Goal: Information Seeking & Learning: Learn about a topic

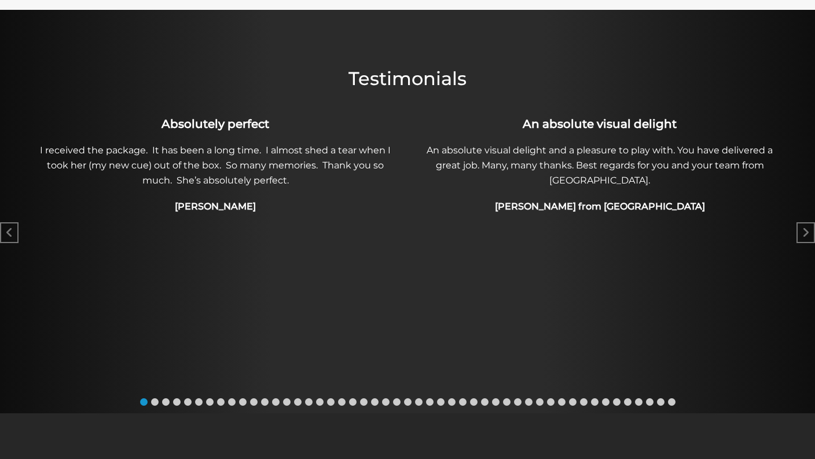
scroll to position [685, 0]
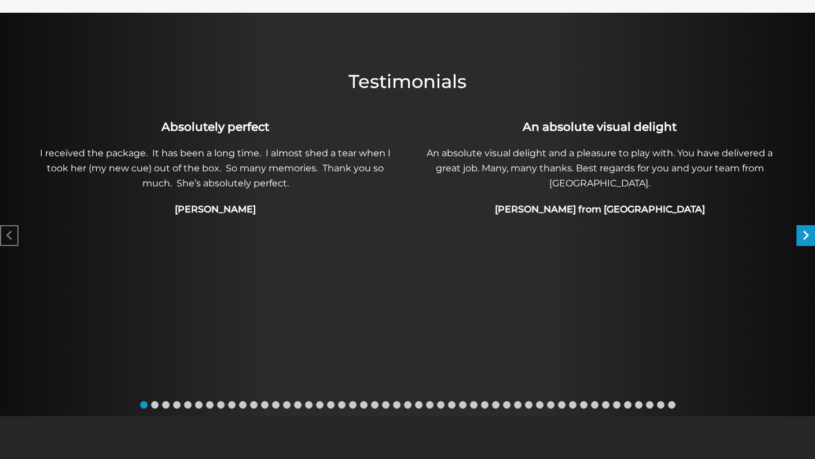
click at [802, 230] on icon "Next slide" at bounding box center [805, 236] width 7 height 12
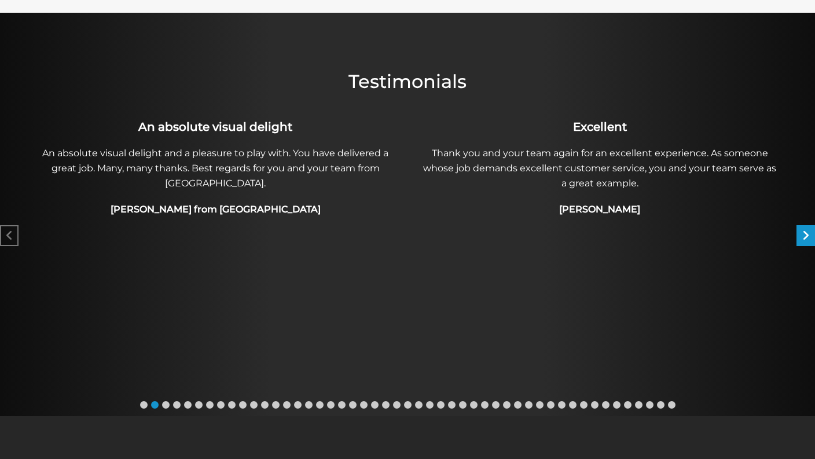
click at [802, 230] on icon "Next slide" at bounding box center [805, 236] width 7 height 12
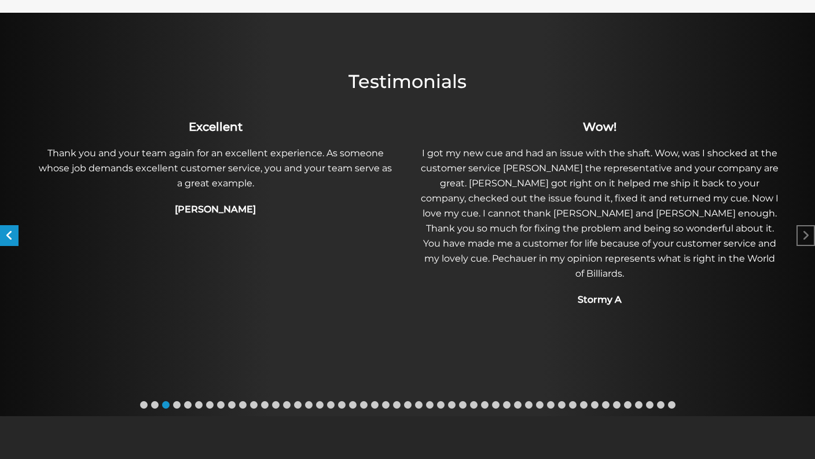
click at [12, 230] on icon "Previous slide" at bounding box center [10, 236] width 8 height 12
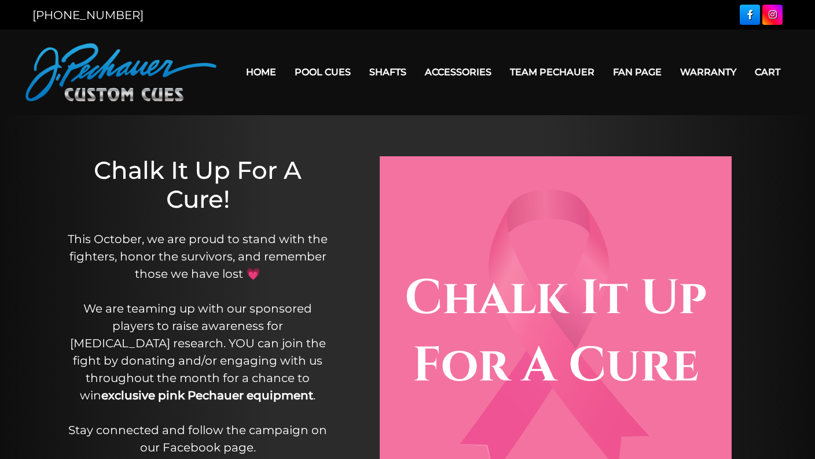
scroll to position [0, 0]
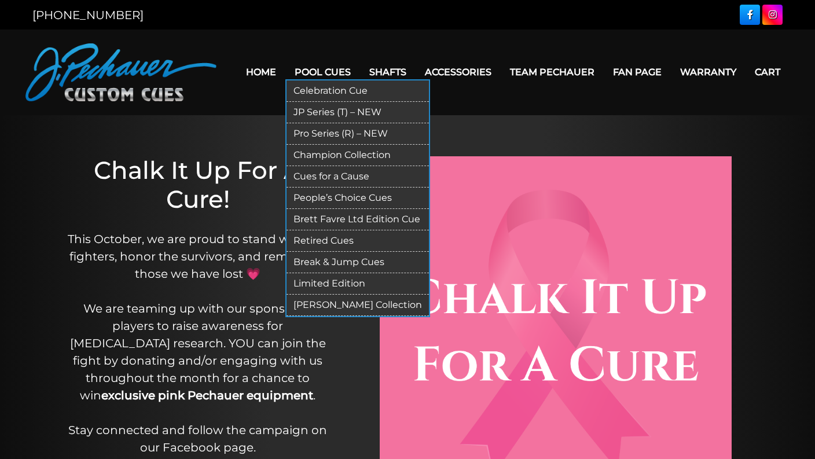
click at [313, 65] on link "Pool Cues" at bounding box center [322, 72] width 75 height 30
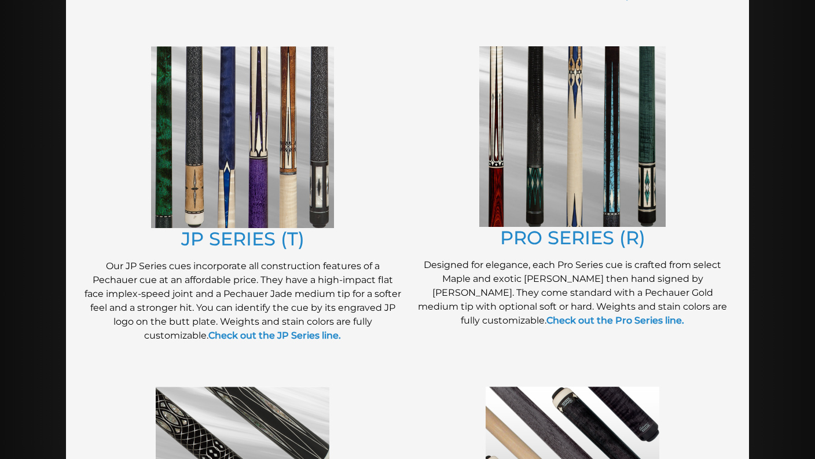
scroll to position [585, 0]
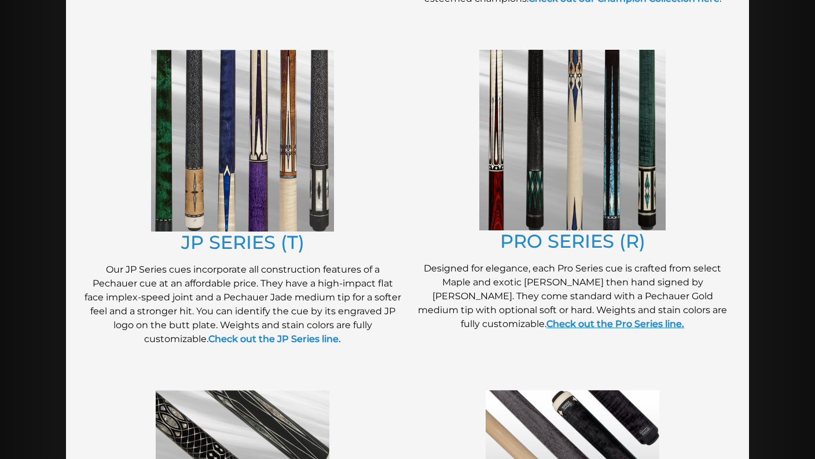
click at [684, 318] on link "Check out the Pro Series line." at bounding box center [616, 323] width 138 height 11
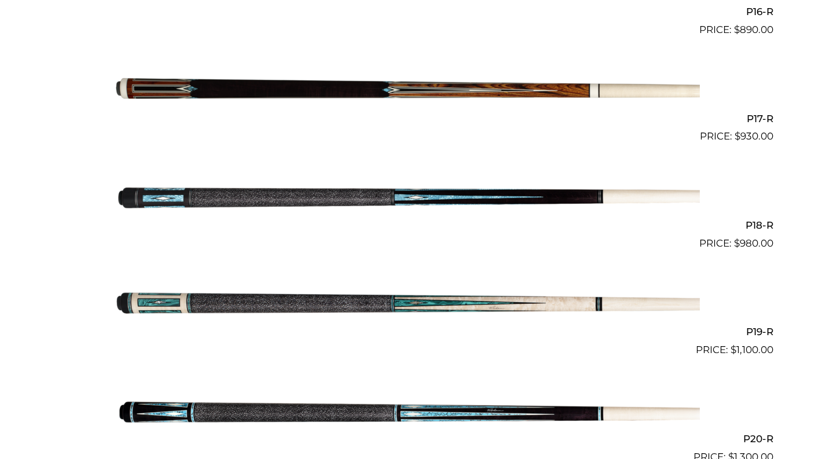
scroll to position [2042, 0]
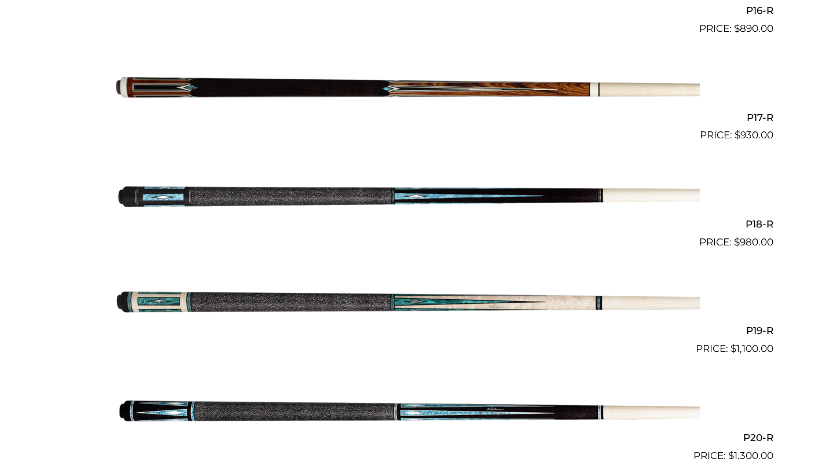
click at [285, 181] on img at bounding box center [407, 196] width 585 height 97
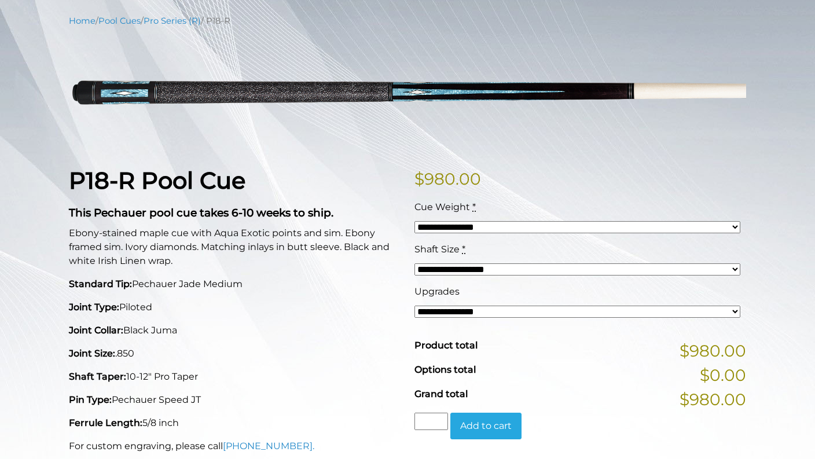
scroll to position [145, 0]
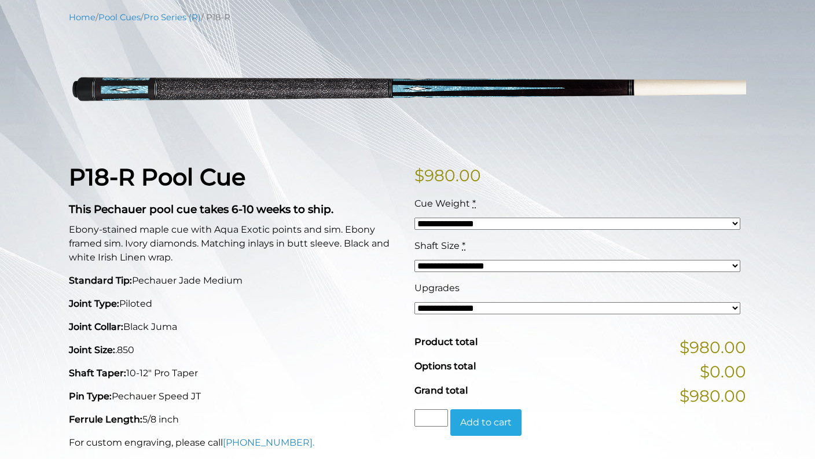
click at [738, 230] on div "**********" at bounding box center [578, 224] width 326 height 14
select select "*****"
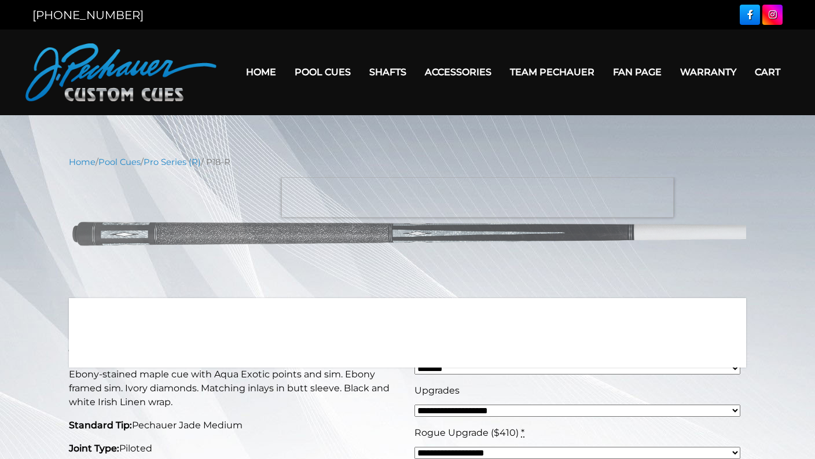
scroll to position [0, 0]
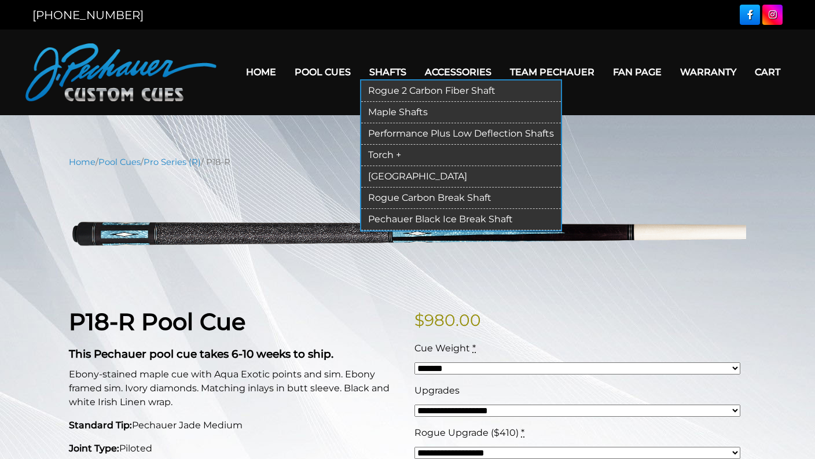
click at [380, 91] on link "Rogue 2 Carbon Fiber Shaft" at bounding box center [461, 90] width 200 height 21
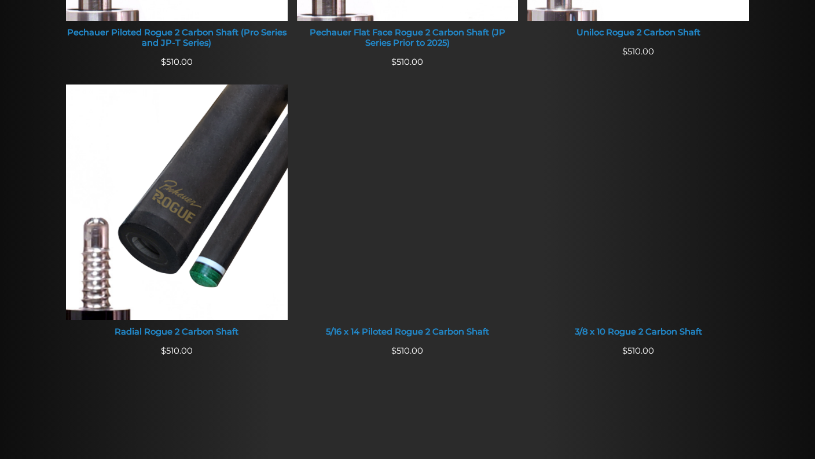
scroll to position [717, 0]
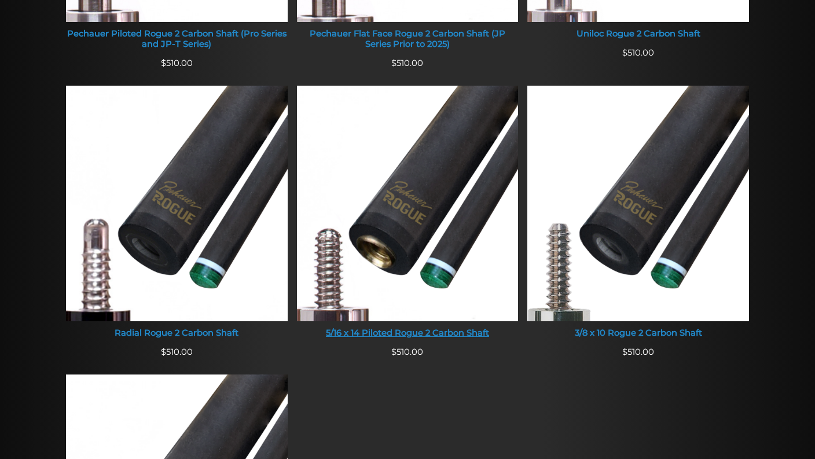
click at [413, 217] on img at bounding box center [408, 204] width 222 height 236
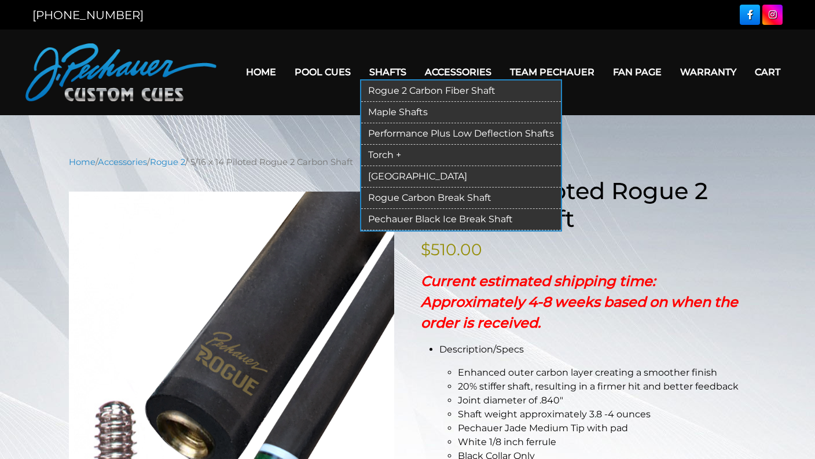
click at [382, 112] on link "Maple Shafts" at bounding box center [461, 112] width 200 height 21
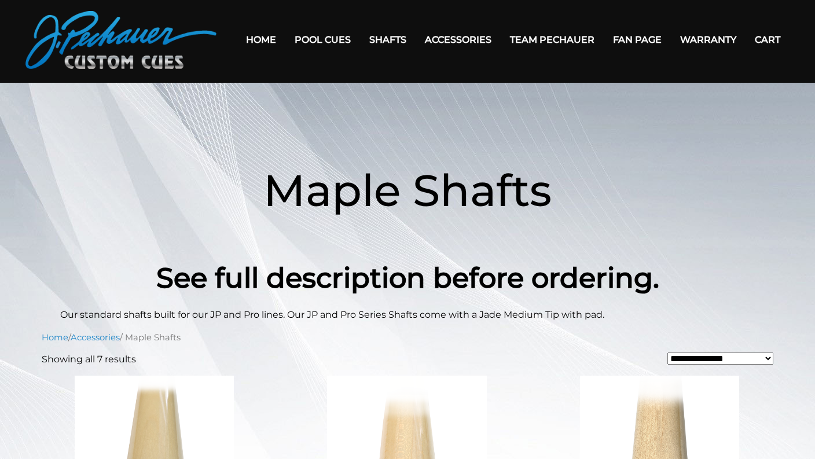
scroll to position [32, 0]
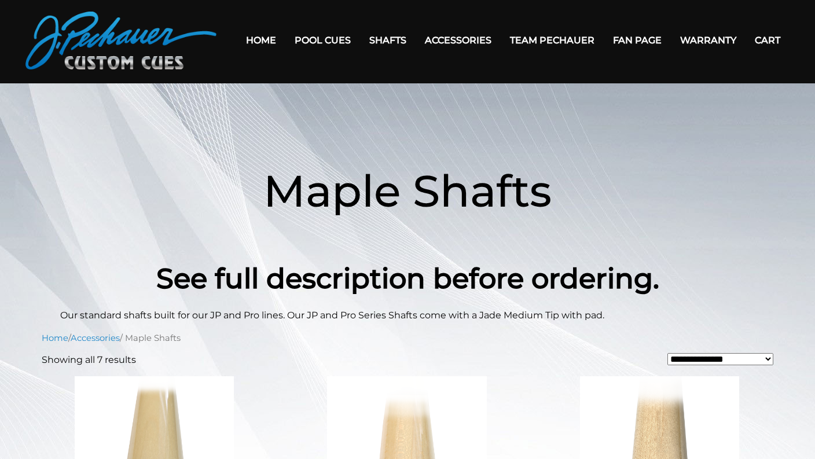
click at [551, 41] on link "Team Pechauer" at bounding box center [552, 40] width 103 height 30
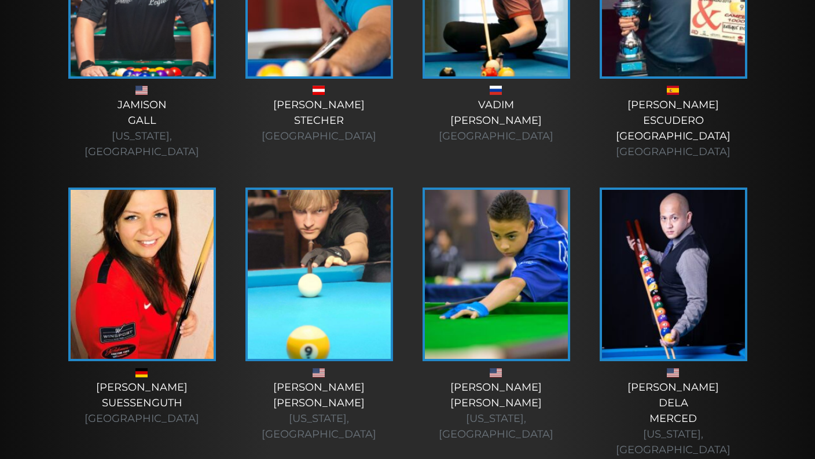
scroll to position [2980, 0]
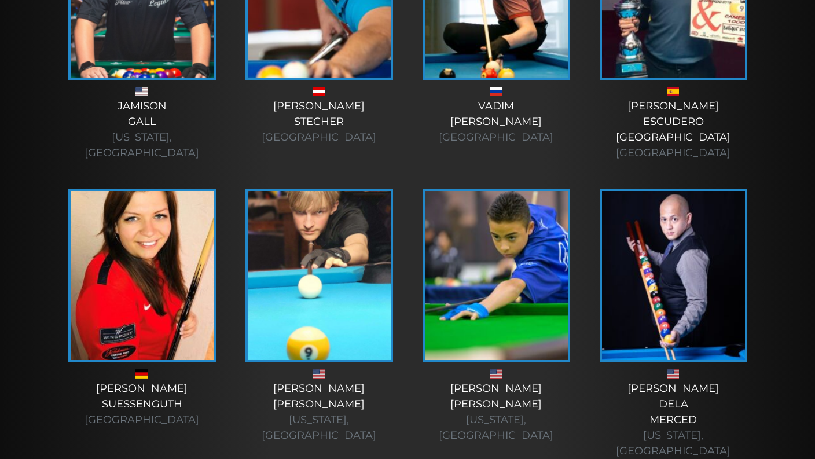
click at [149, 237] on link "[PERSON_NAME] [GEOGRAPHIC_DATA]" at bounding box center [142, 308] width 154 height 239
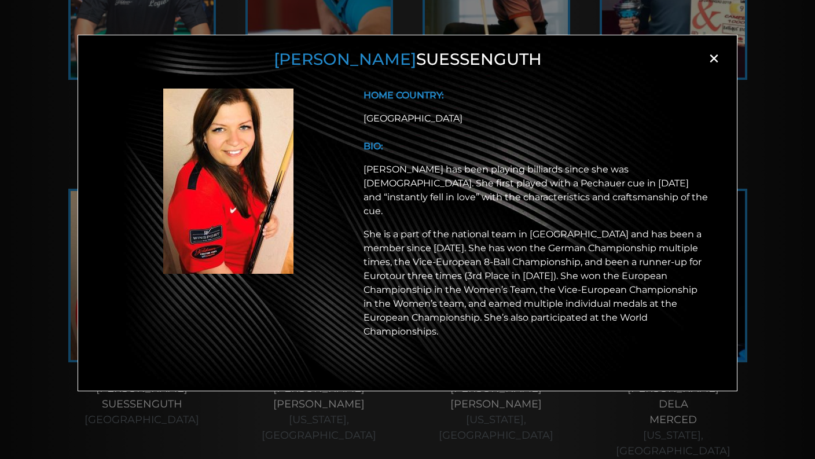
click at [718, 57] on span "×" at bounding box center [713, 58] width 17 height 17
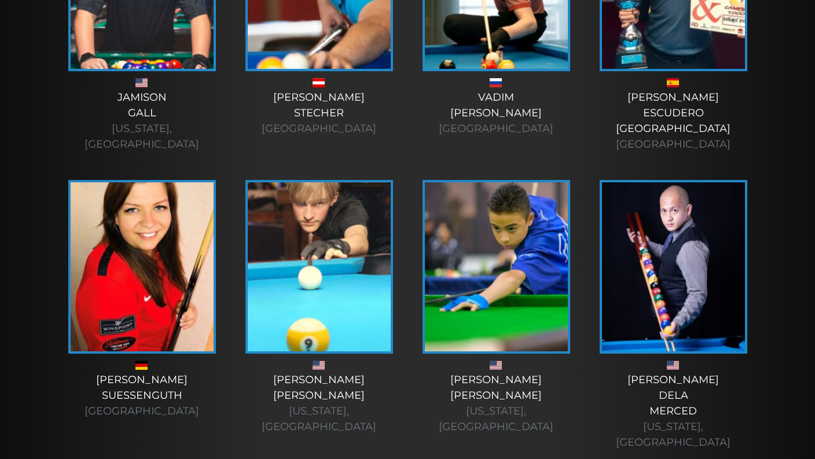
scroll to position [2751, 0]
